Goal: Check status

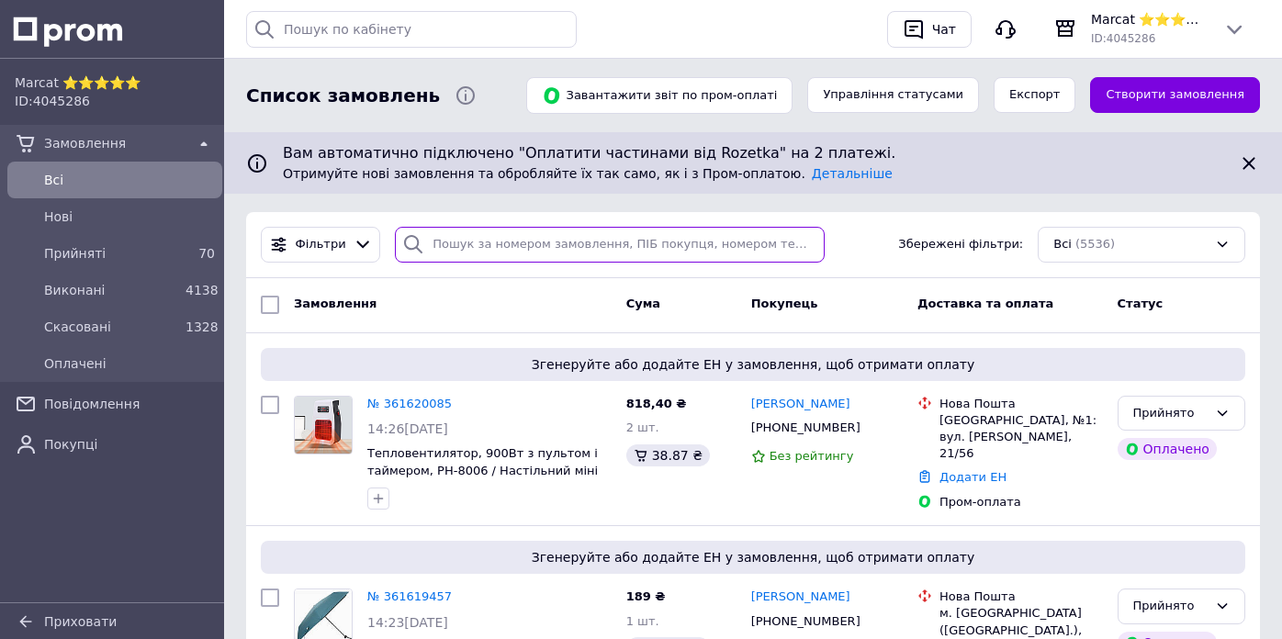
click at [525, 240] on input "search" at bounding box center [610, 245] width 430 height 36
paste input "380674062673"
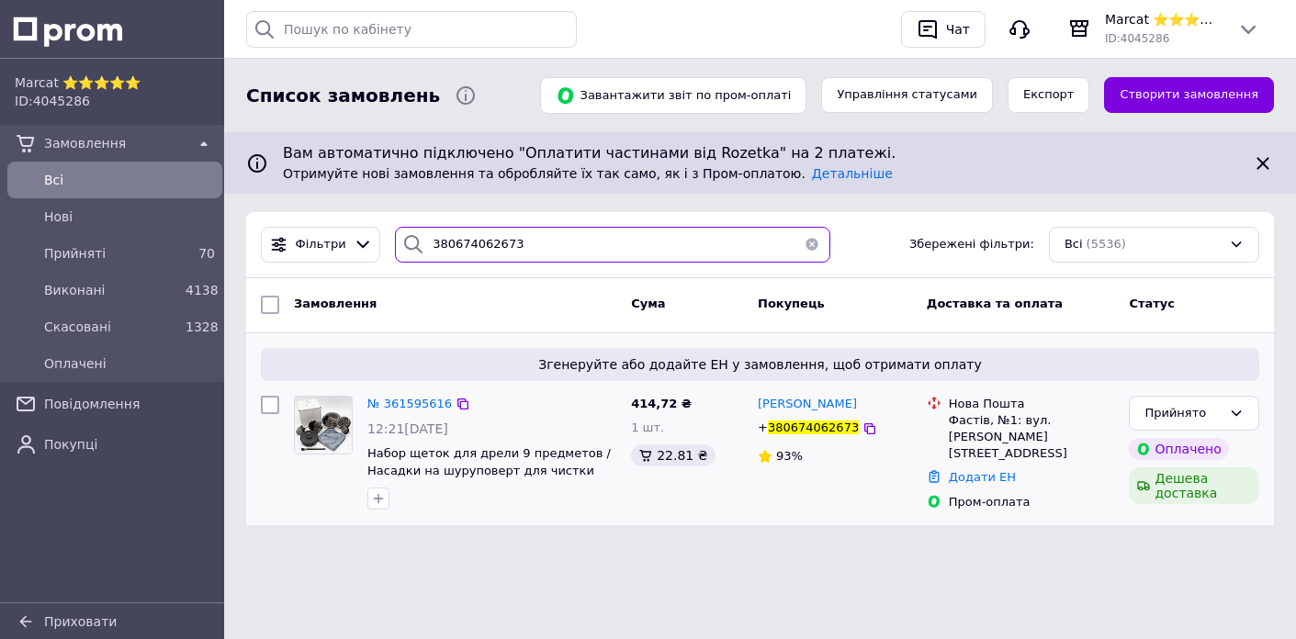
type input "380674062673"
click at [302, 379] on div "Згенеруйте або додайте ЕН у замовлення, щоб отримати оплату" at bounding box center [760, 364] width 998 height 33
click at [390, 401] on span "№ 361595616" at bounding box center [409, 404] width 84 height 14
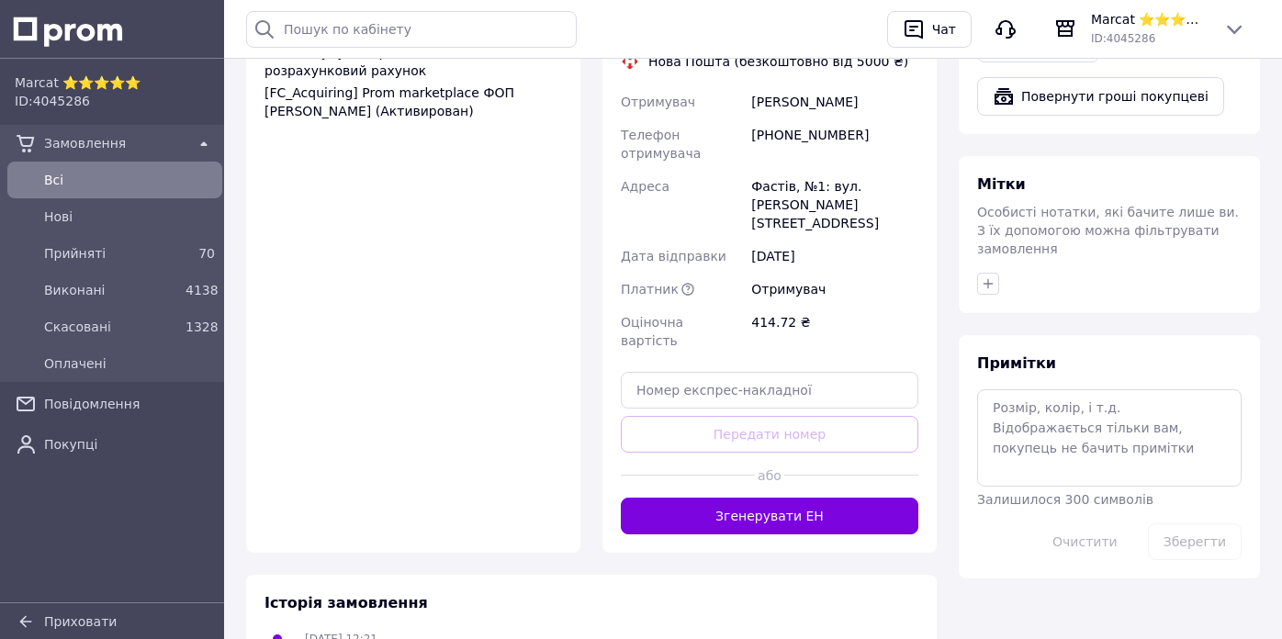
scroll to position [1058, 0]
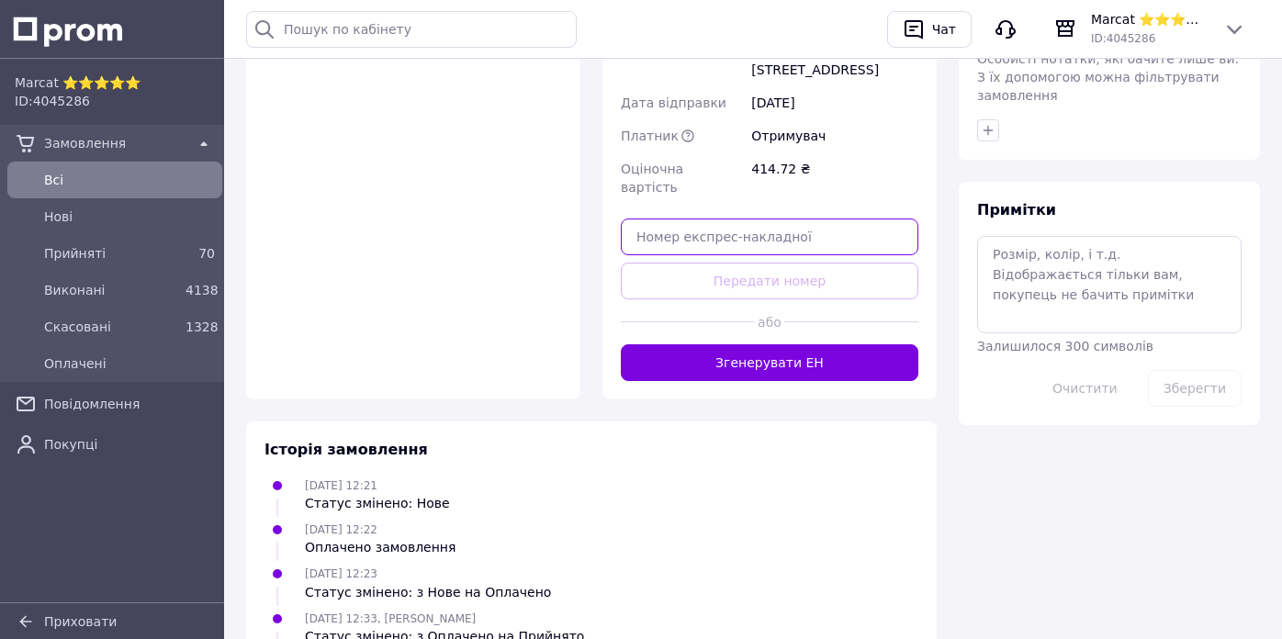
click at [708, 219] on input "text" at bounding box center [770, 237] width 298 height 37
paste input "20451247274568"
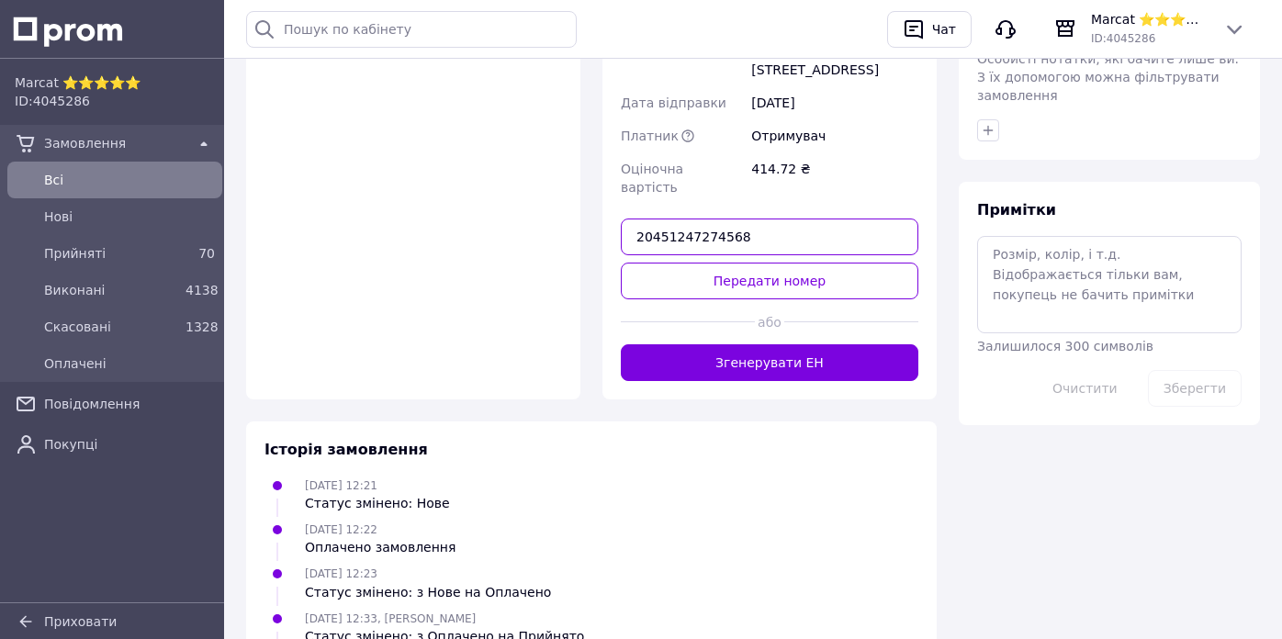
type input "20451247274568"
click at [710, 263] on button "Передати номер" at bounding box center [770, 281] width 298 height 37
